Goal: Transaction & Acquisition: Purchase product/service

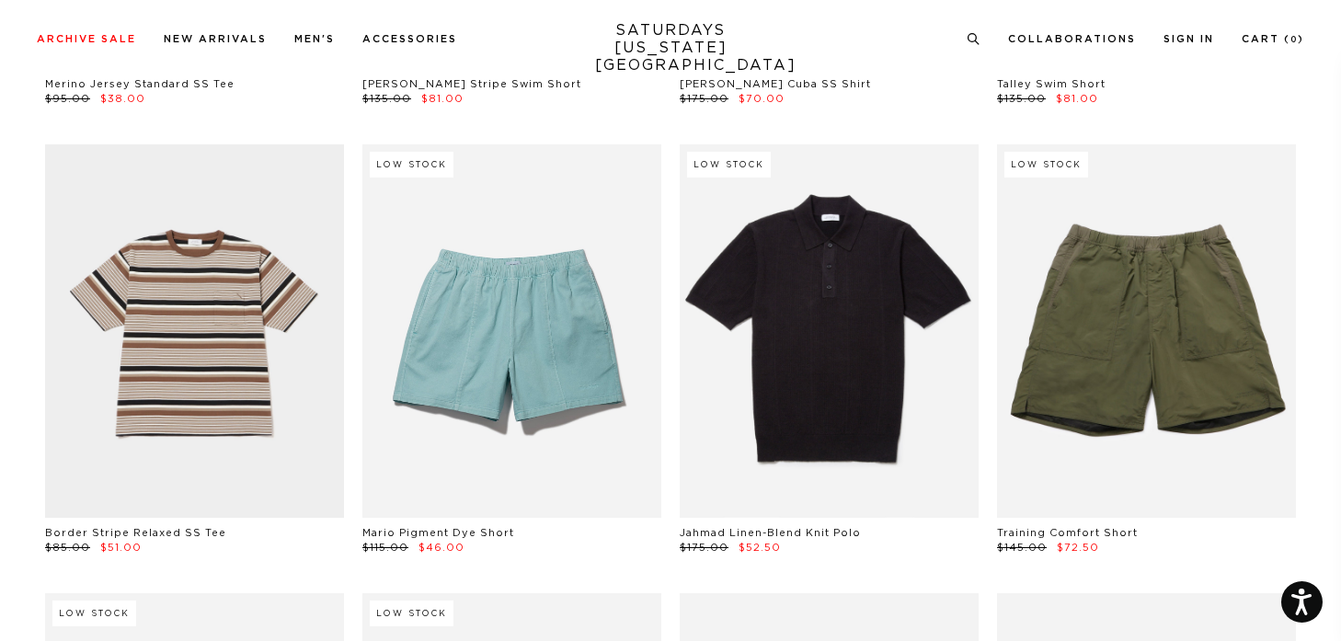
scroll to position [2740, 0]
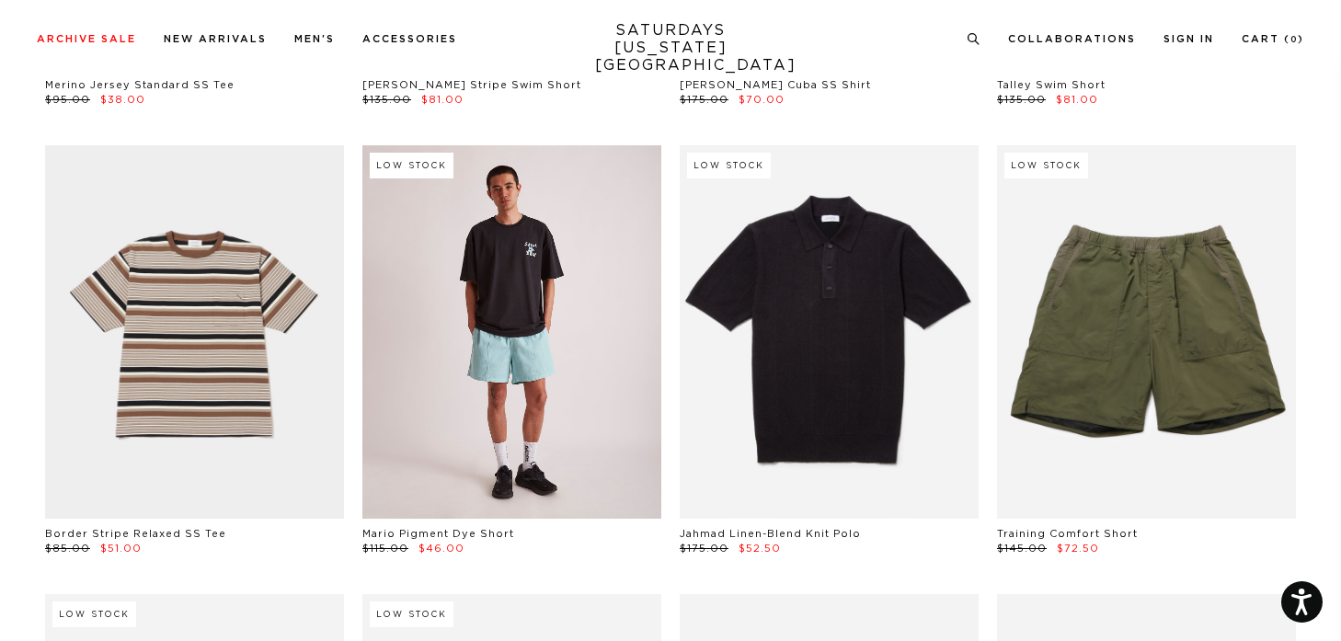
click at [546, 366] on link at bounding box center [511, 332] width 299 height 374
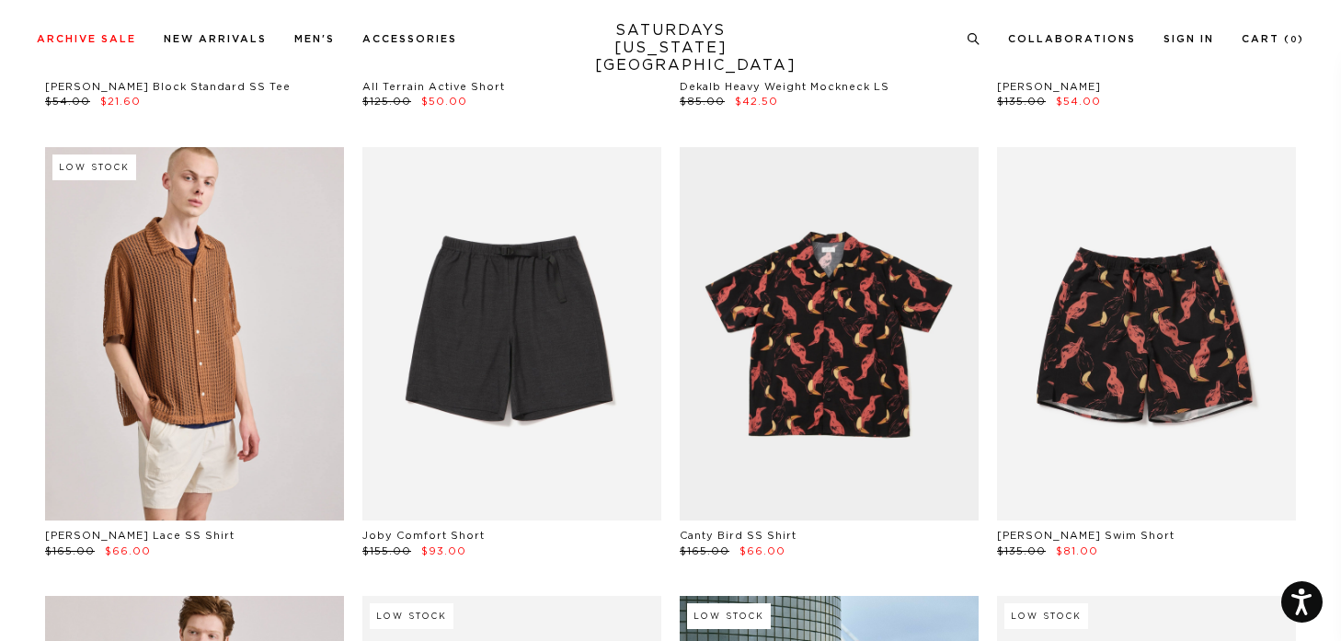
scroll to position [5348, 0]
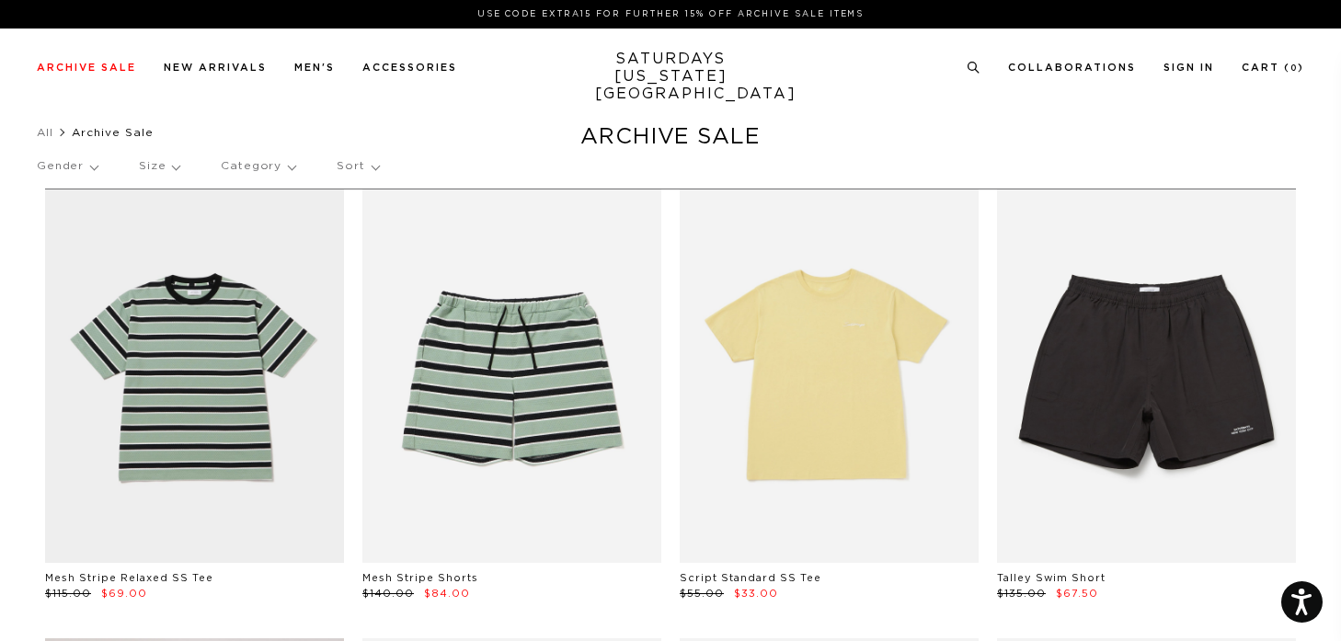
click at [164, 176] on p "Size" at bounding box center [159, 166] width 40 height 42
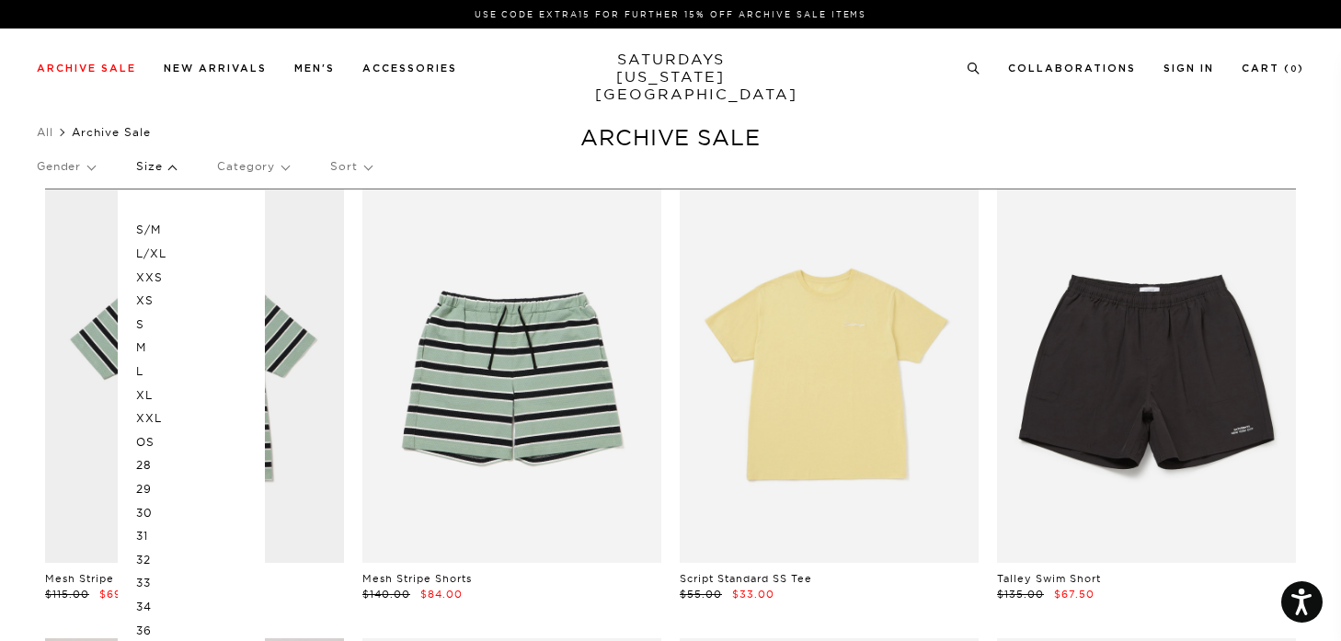
click at [150, 396] on p "XL" at bounding box center [191, 396] width 110 height 24
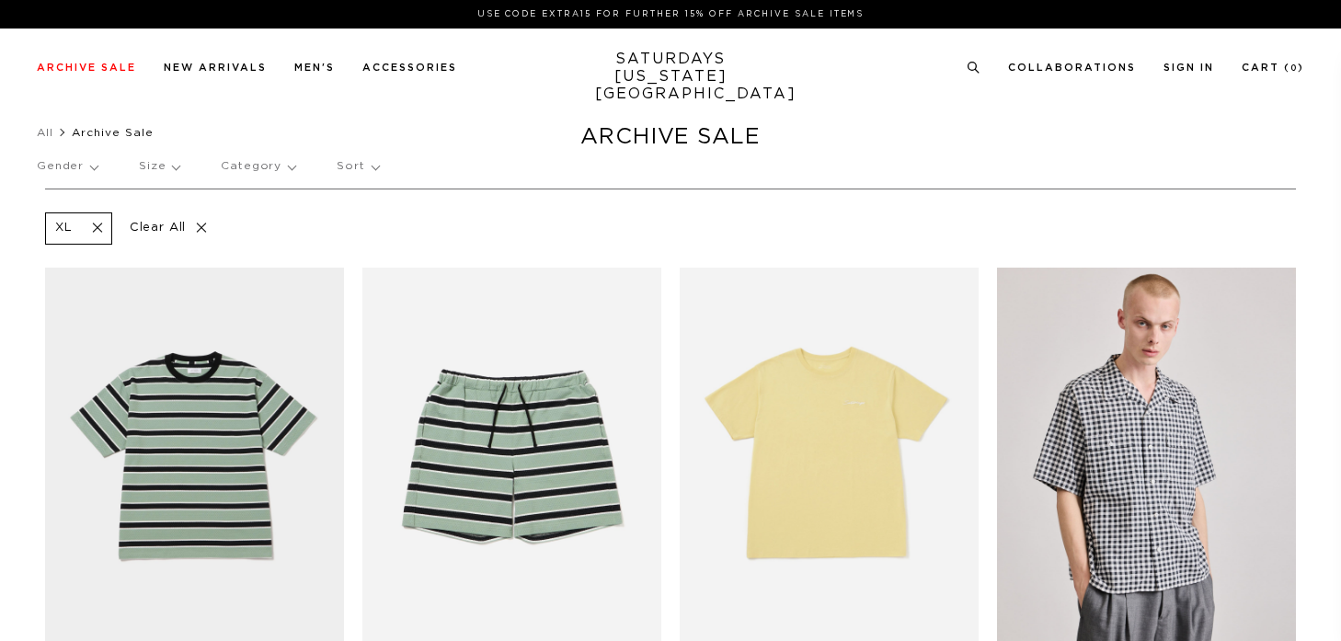
click at [367, 230] on div "XL Clear All" at bounding box center [670, 228] width 1251 height 41
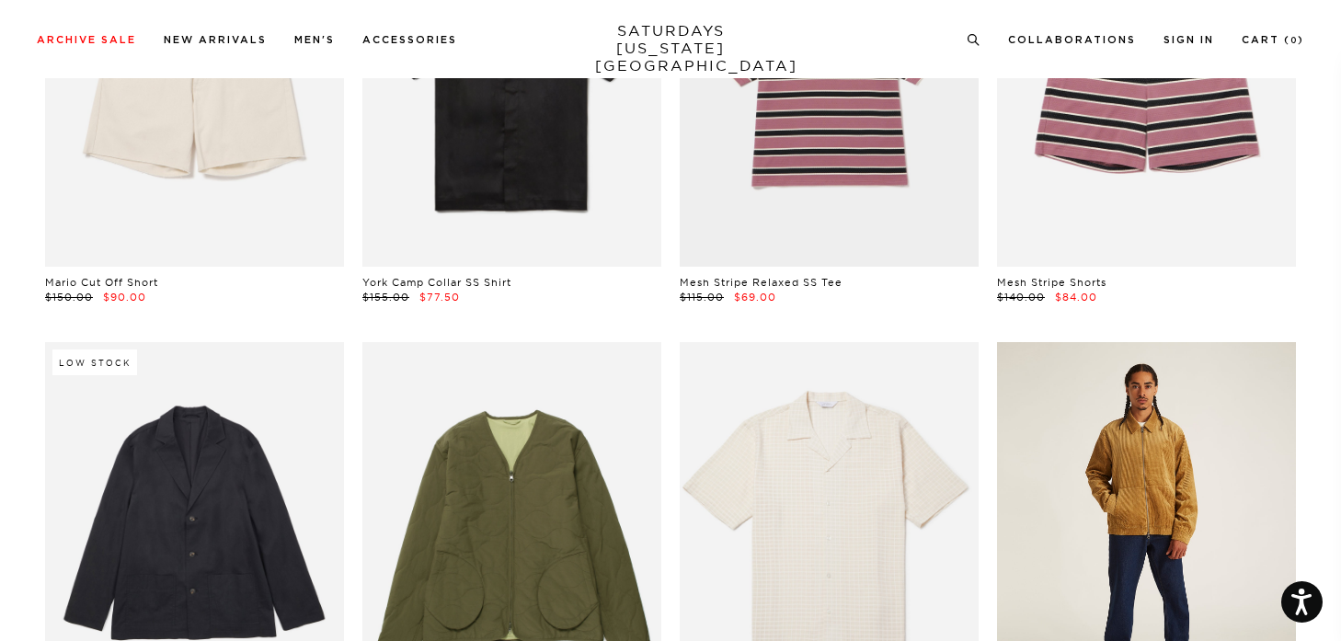
scroll to position [5069, 0]
